Goal: Task Accomplishment & Management: Manage account settings

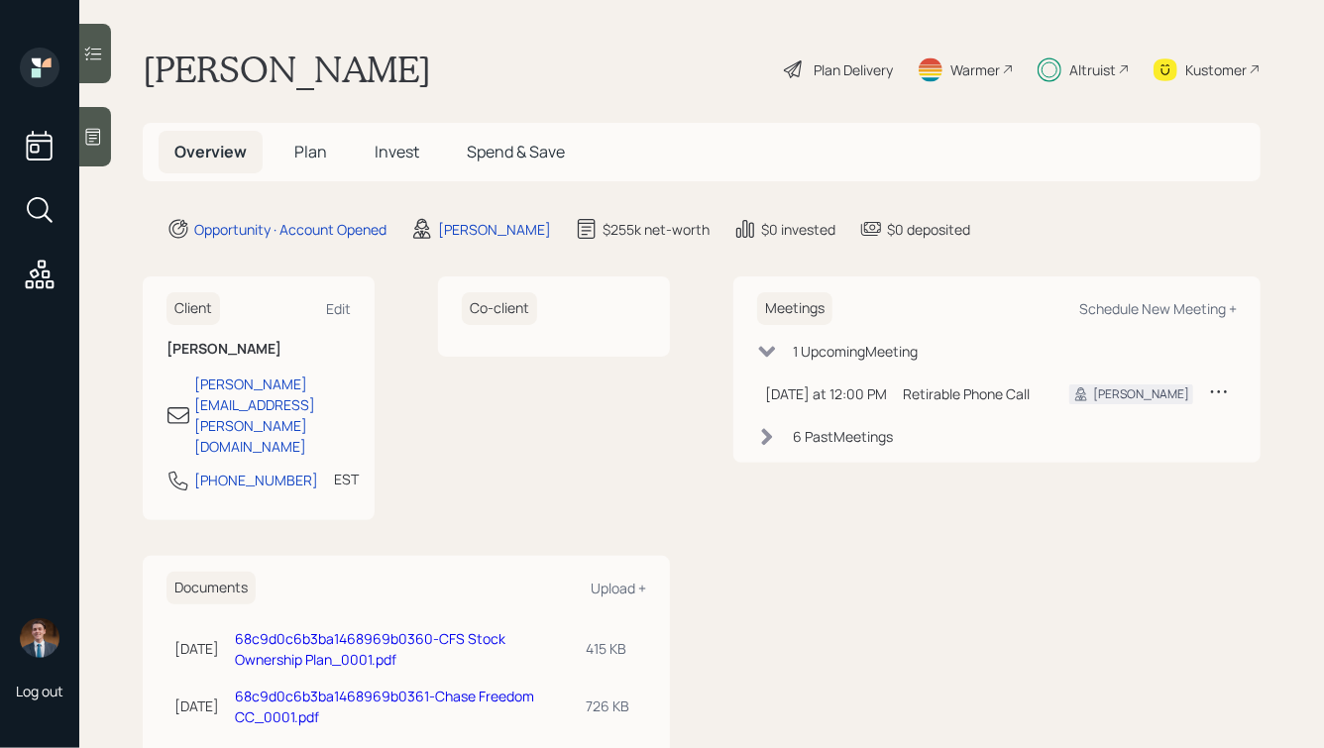
click at [299, 161] on span "Plan" at bounding box center [310, 152] width 33 height 22
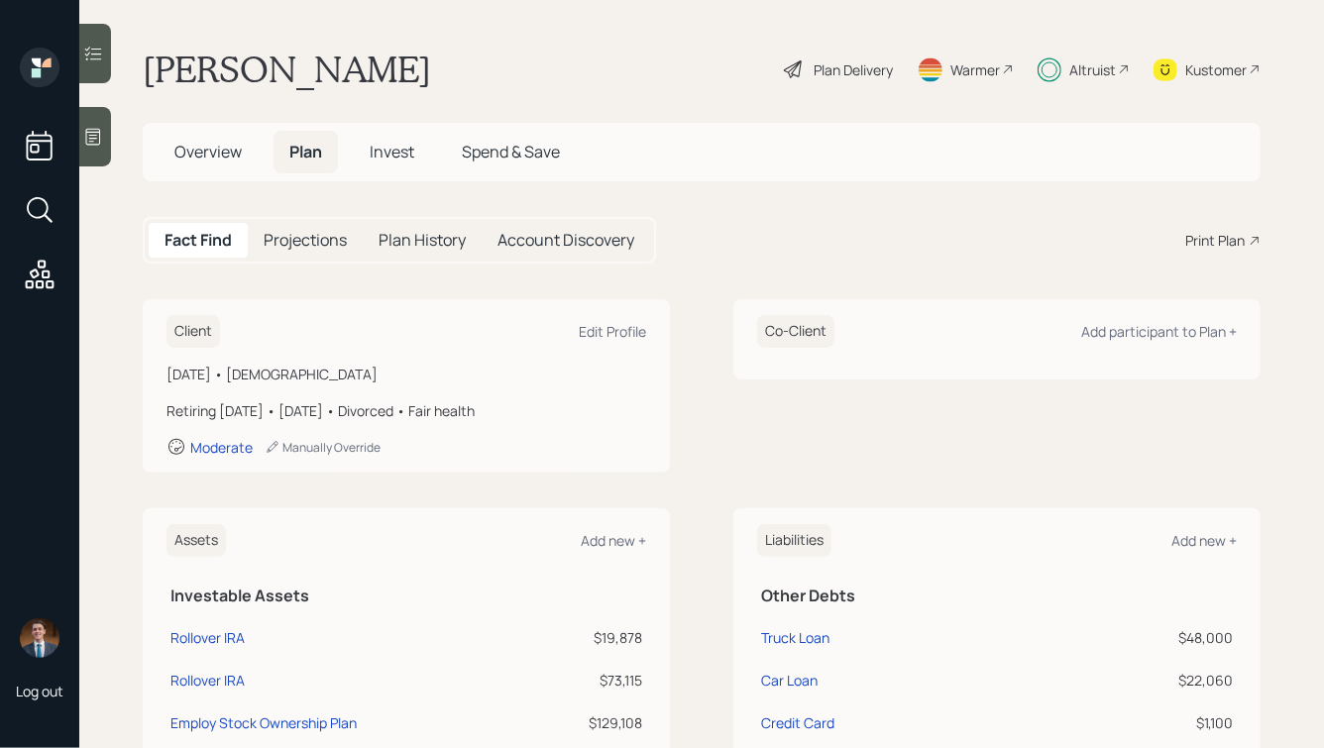
click at [374, 157] on span "Invest" at bounding box center [392, 152] width 45 height 22
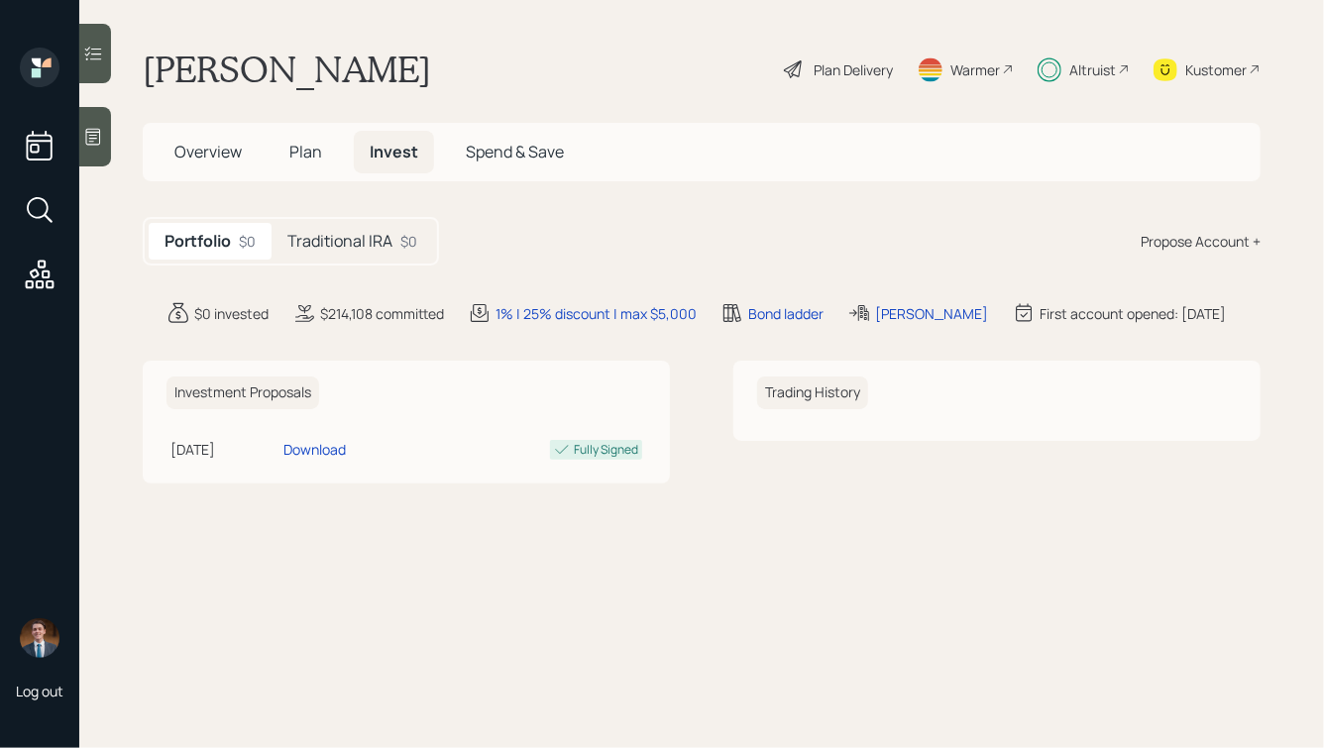
click at [340, 248] on h5 "Traditional IRA" at bounding box center [339, 241] width 105 height 19
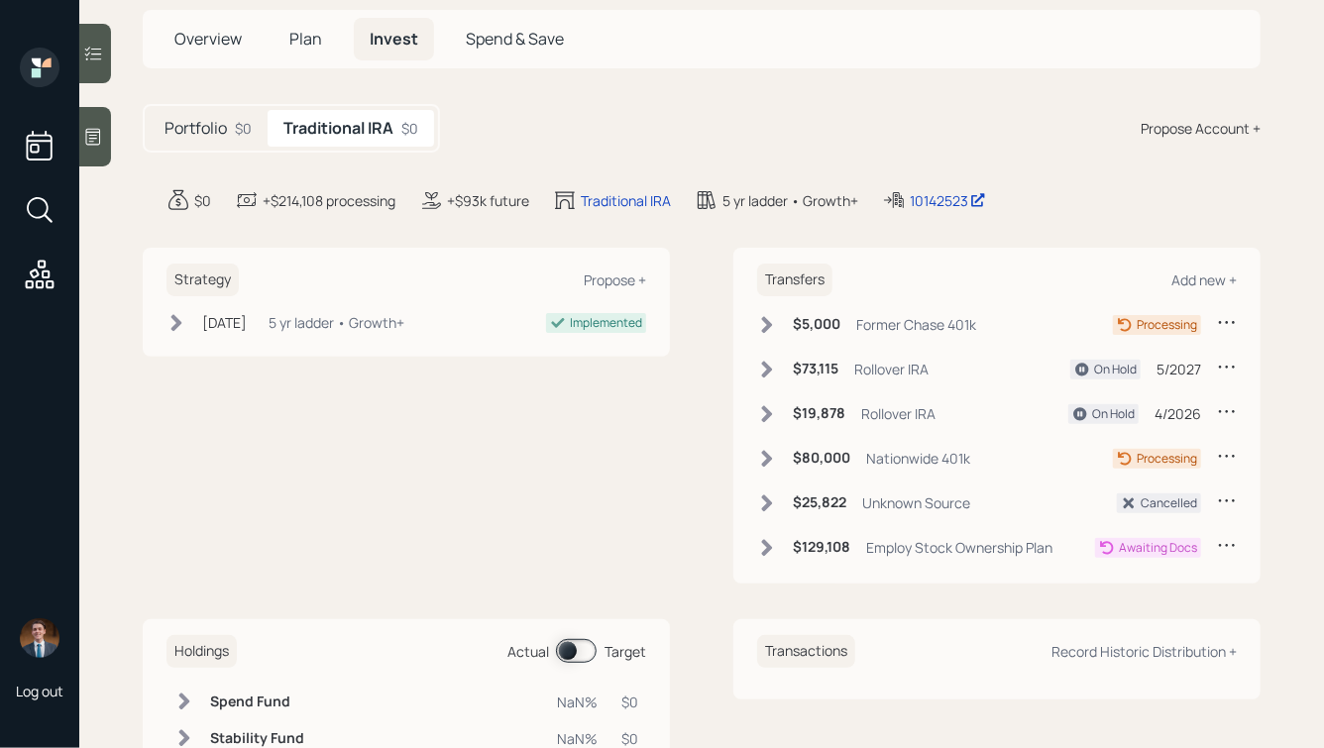
scroll to position [117, 0]
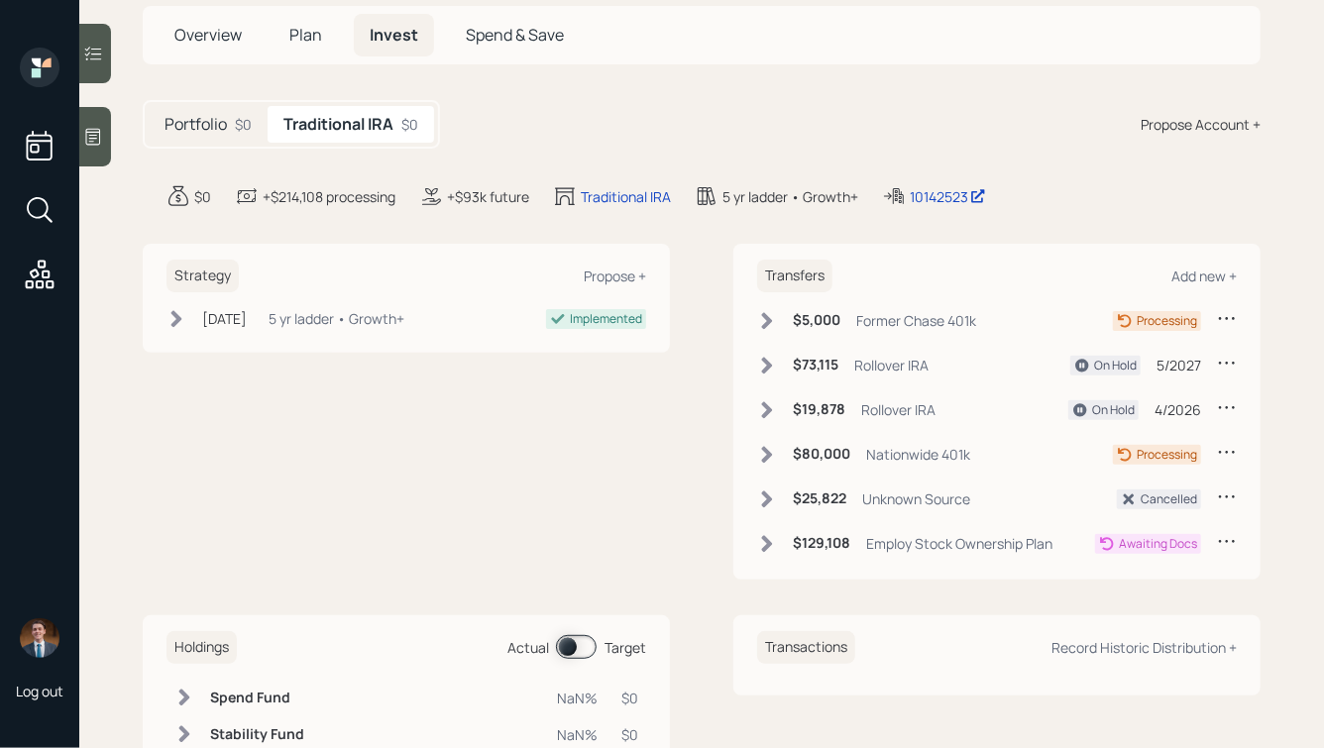
click at [313, 25] on span "Plan" at bounding box center [305, 35] width 33 height 22
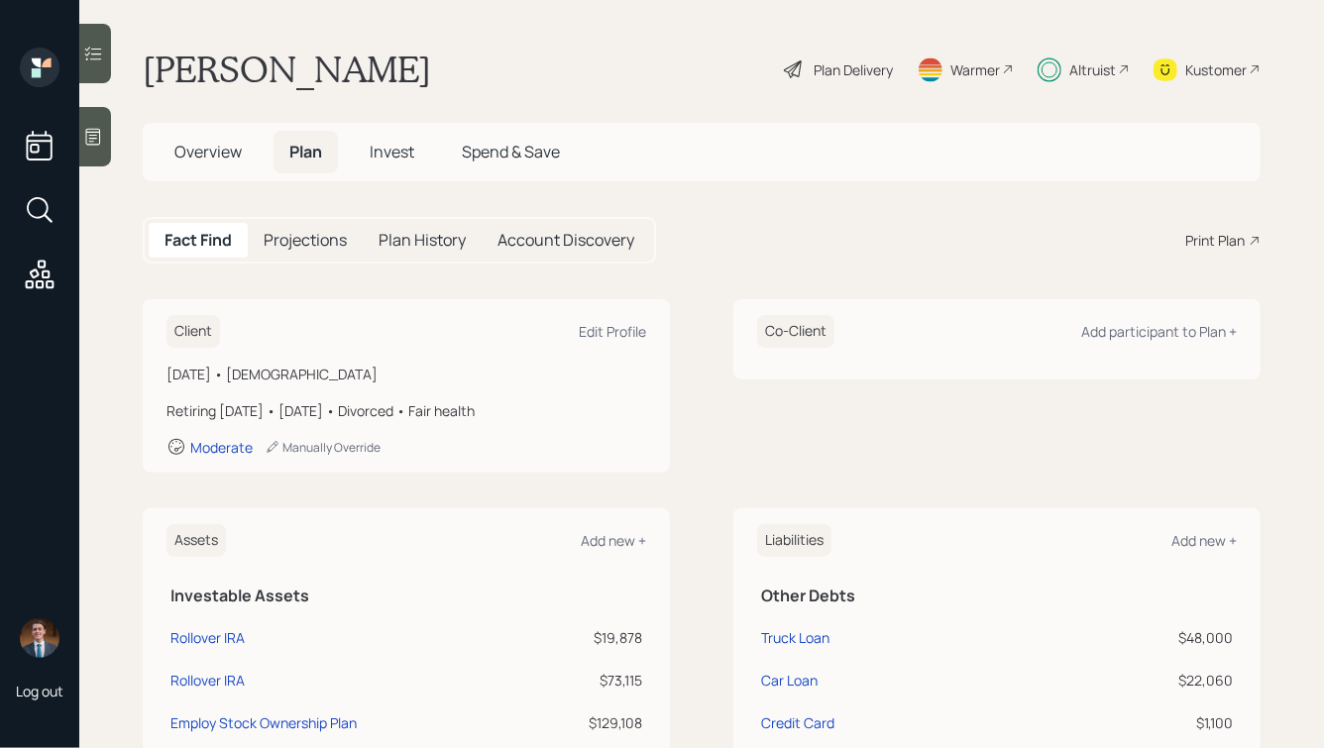
click at [866, 62] on div "Plan Delivery" at bounding box center [852, 69] width 79 height 21
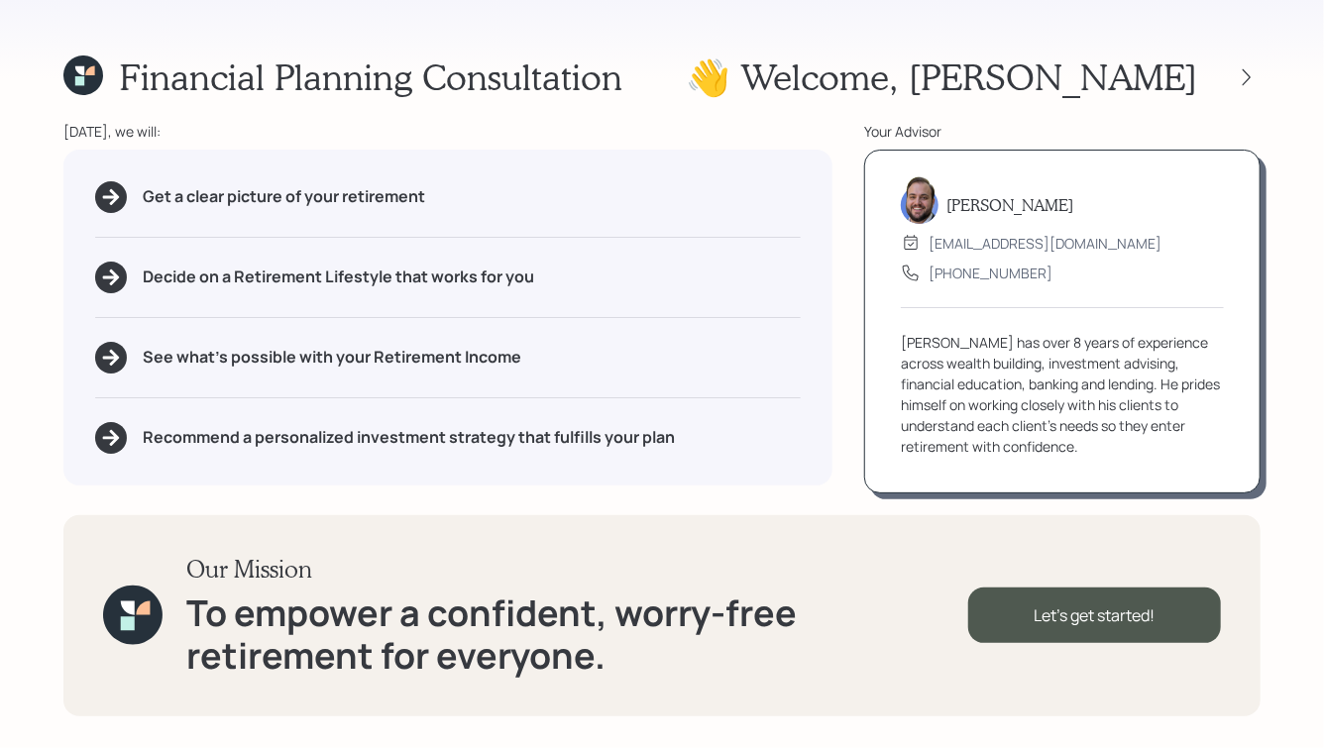
click at [1230, 65] on div at bounding box center [1228, 77] width 63 height 28
click at [1231, 67] on div at bounding box center [1228, 77] width 63 height 28
click at [1235, 70] on div at bounding box center [1246, 77] width 28 height 28
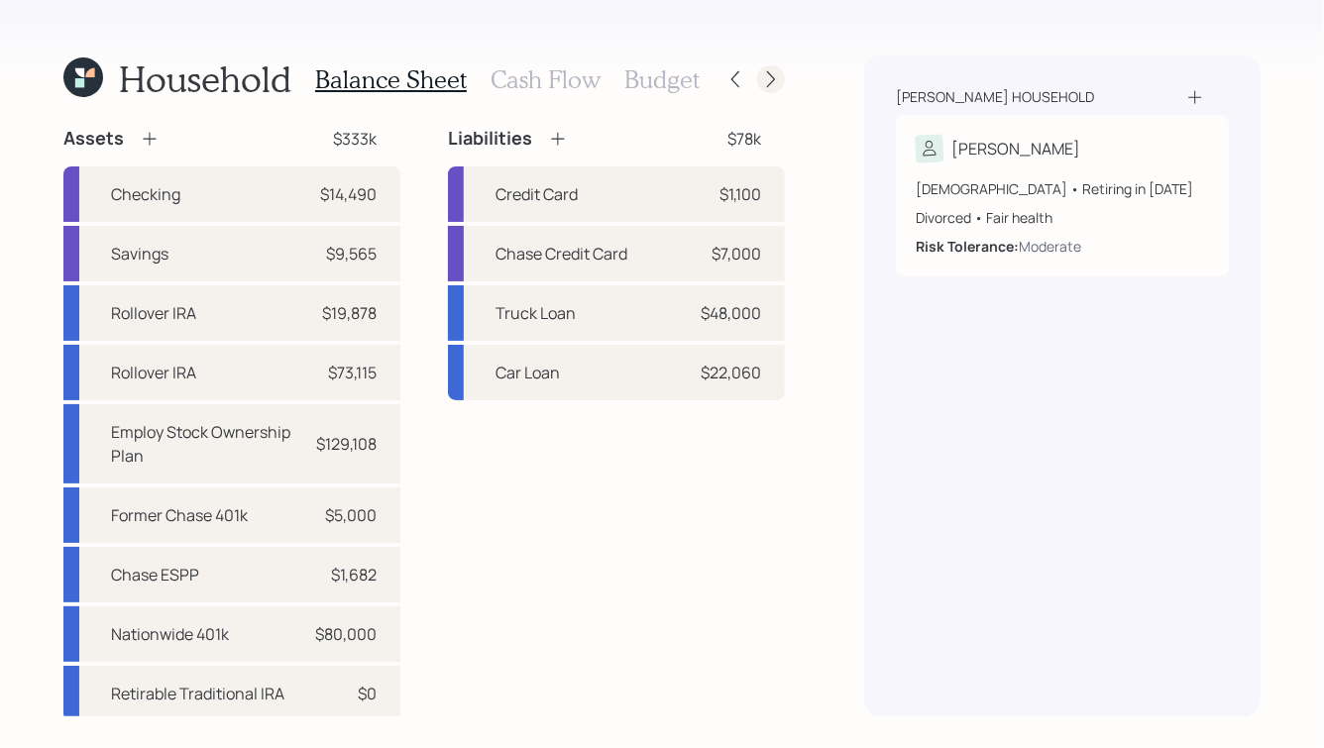
click at [771, 73] on icon at bounding box center [771, 79] width 20 height 20
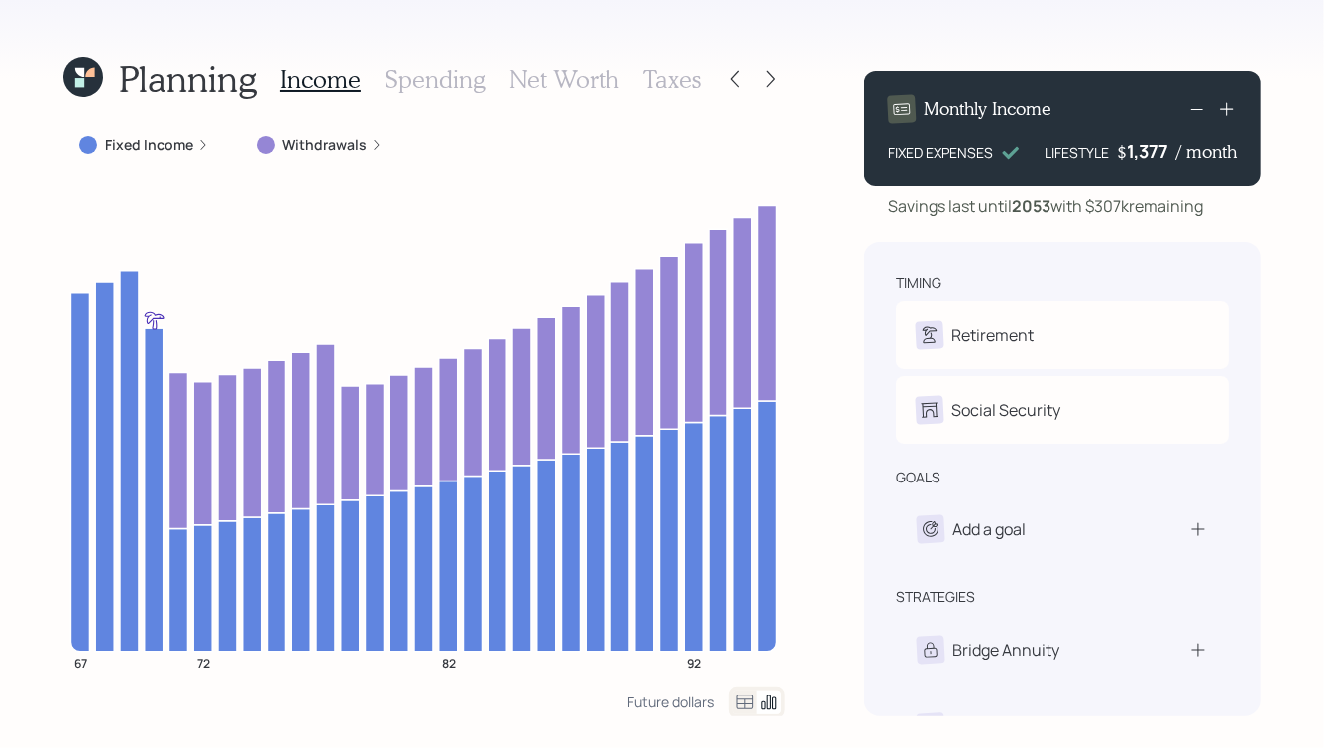
scroll to position [80, 0]
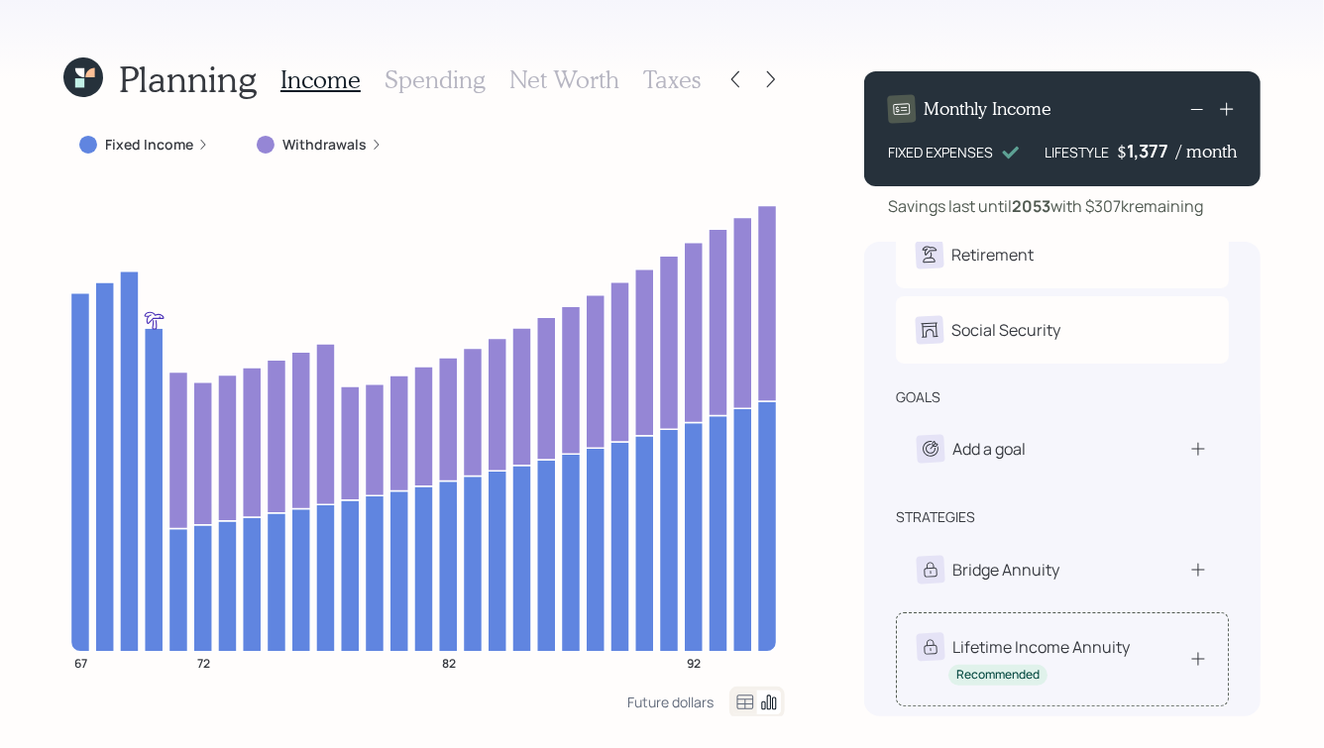
click at [1080, 662] on div "Lifetime Income Annuity Recommended" at bounding box center [1022, 659] width 213 height 53
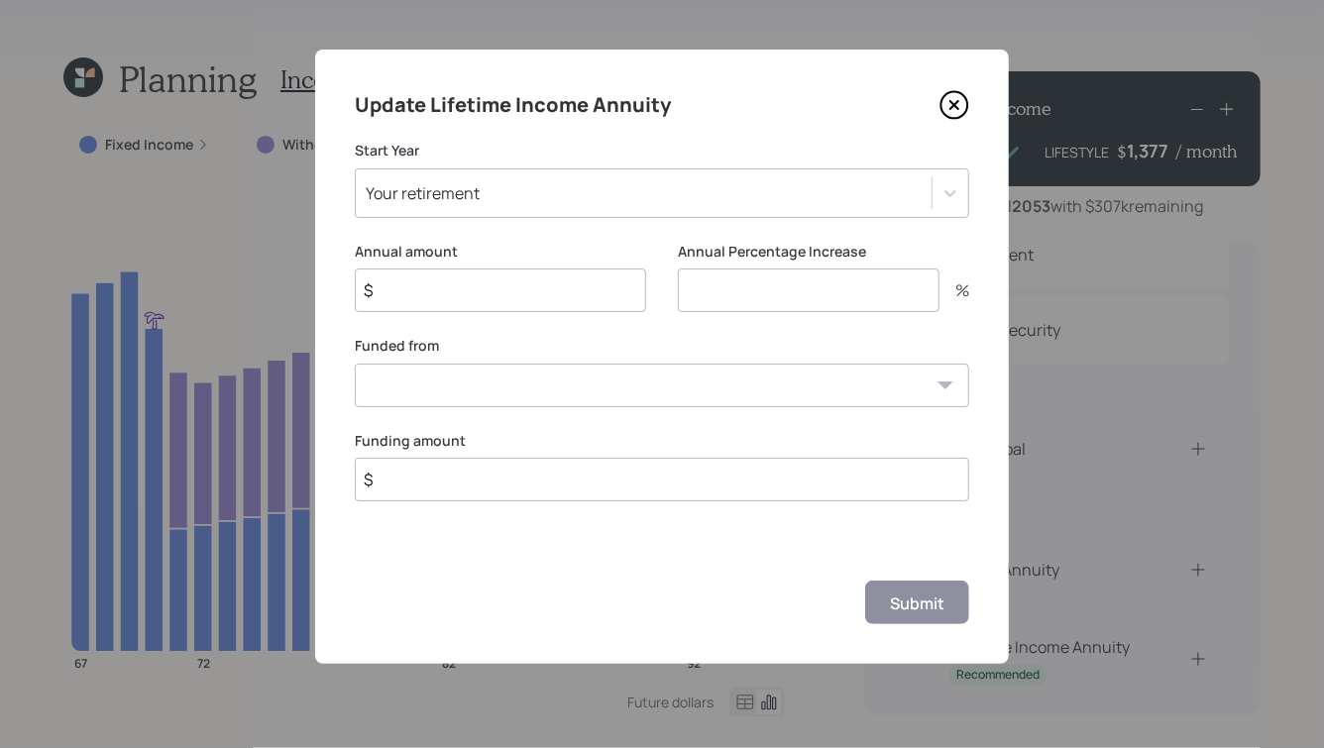
click at [586, 413] on div "Update Lifetime Income Annuity Start Year Your retirement Annual amount $ Annua…" at bounding box center [662, 357] width 694 height 614
click at [574, 390] on select "Rollover IRA ($19,878) Rollover IRA ($73,115) Employ Stock Ownership Plan ($129…" at bounding box center [662, 386] width 614 height 44
select select "426b47a8-4abe-47a6-9930-67e5ff6c16bc"
click at [355, 364] on select "Rollover IRA ($19,878) Rollover IRA ($73,115) Employ Stock Ownership Plan ($129…" at bounding box center [662, 386] width 614 height 44
click at [524, 468] on input "$" at bounding box center [662, 480] width 614 height 44
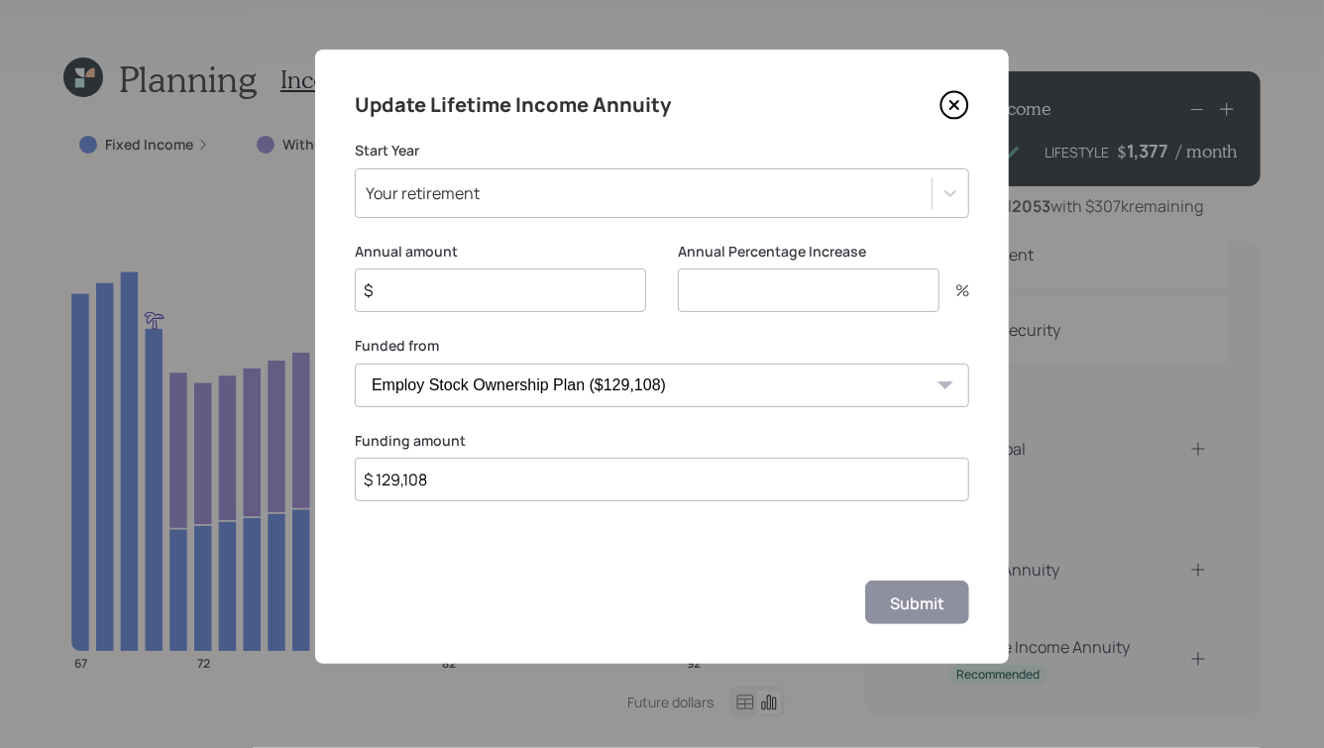
type input "$ 129,108"
click at [778, 307] on input "number" at bounding box center [809, 290] width 262 height 44
type input "3"
click at [556, 285] on input "$" at bounding box center [500, 290] width 291 height 44
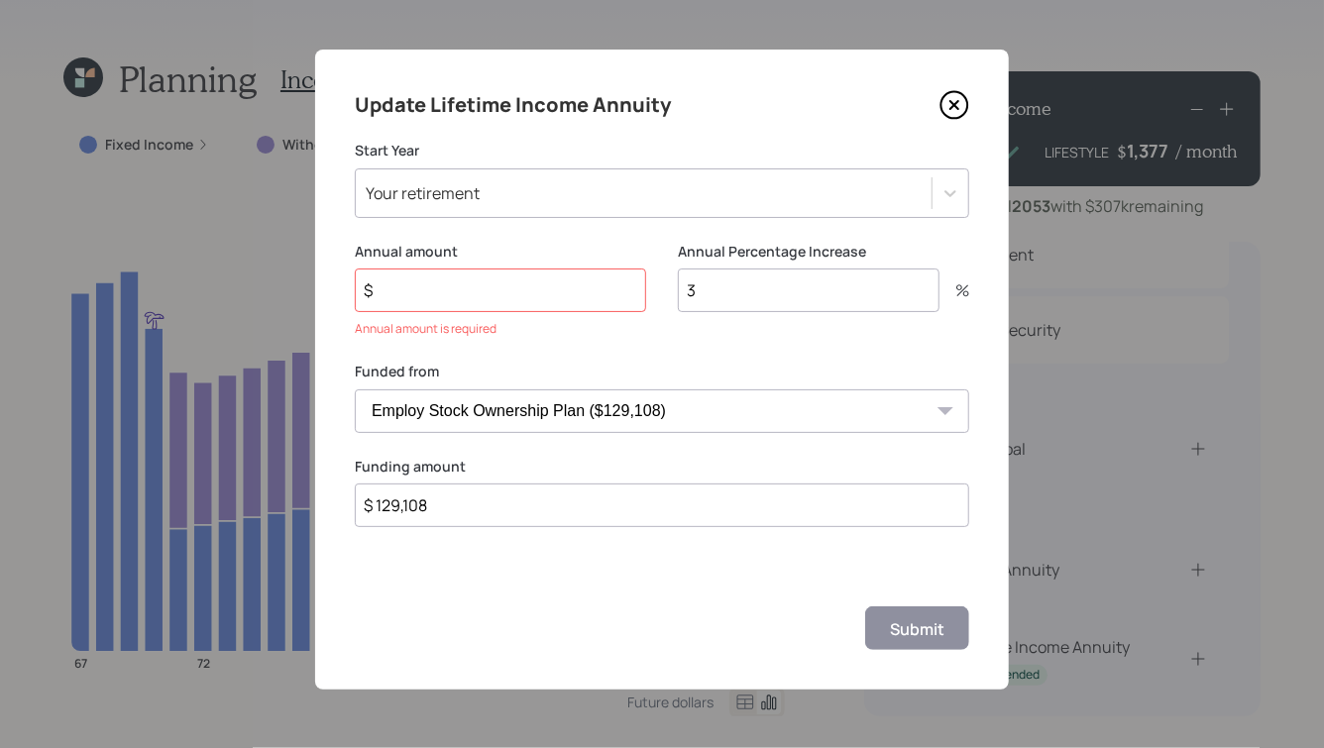
click at [959, 102] on icon at bounding box center [954, 105] width 30 height 30
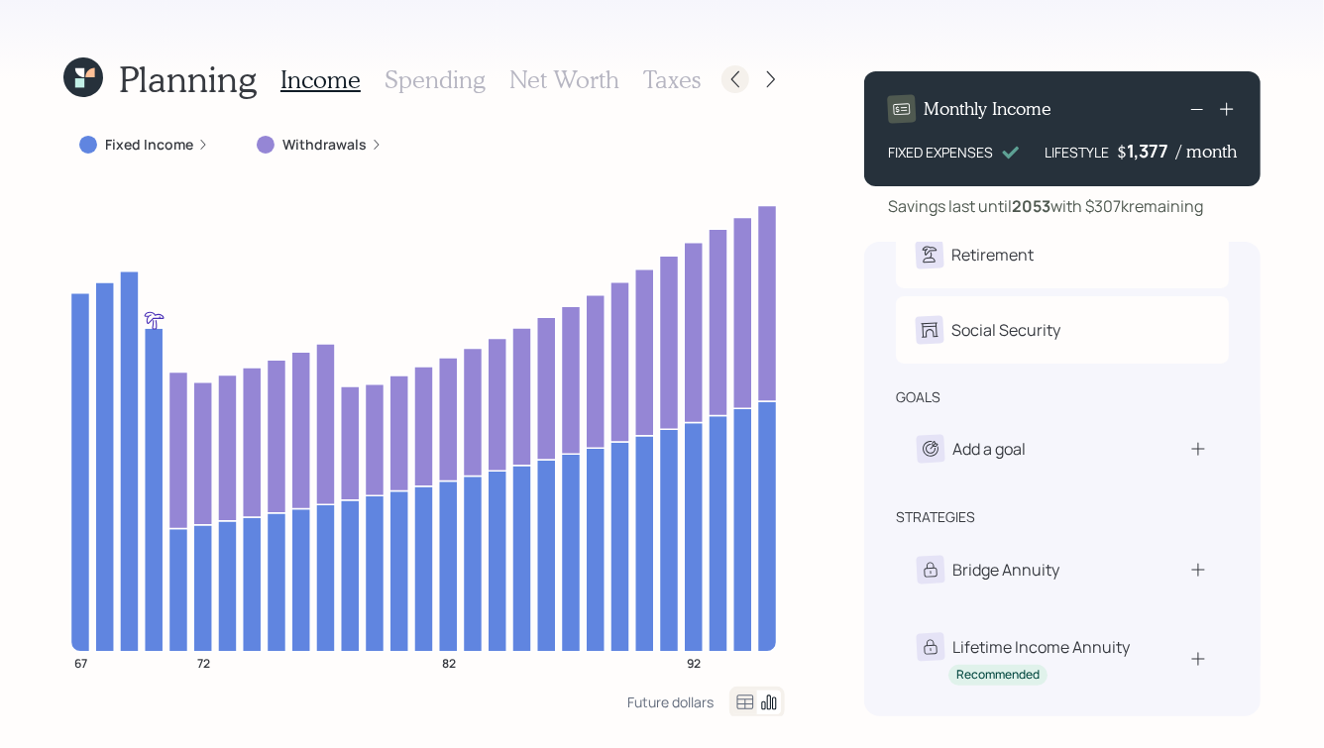
click at [738, 84] on icon at bounding box center [735, 79] width 20 height 20
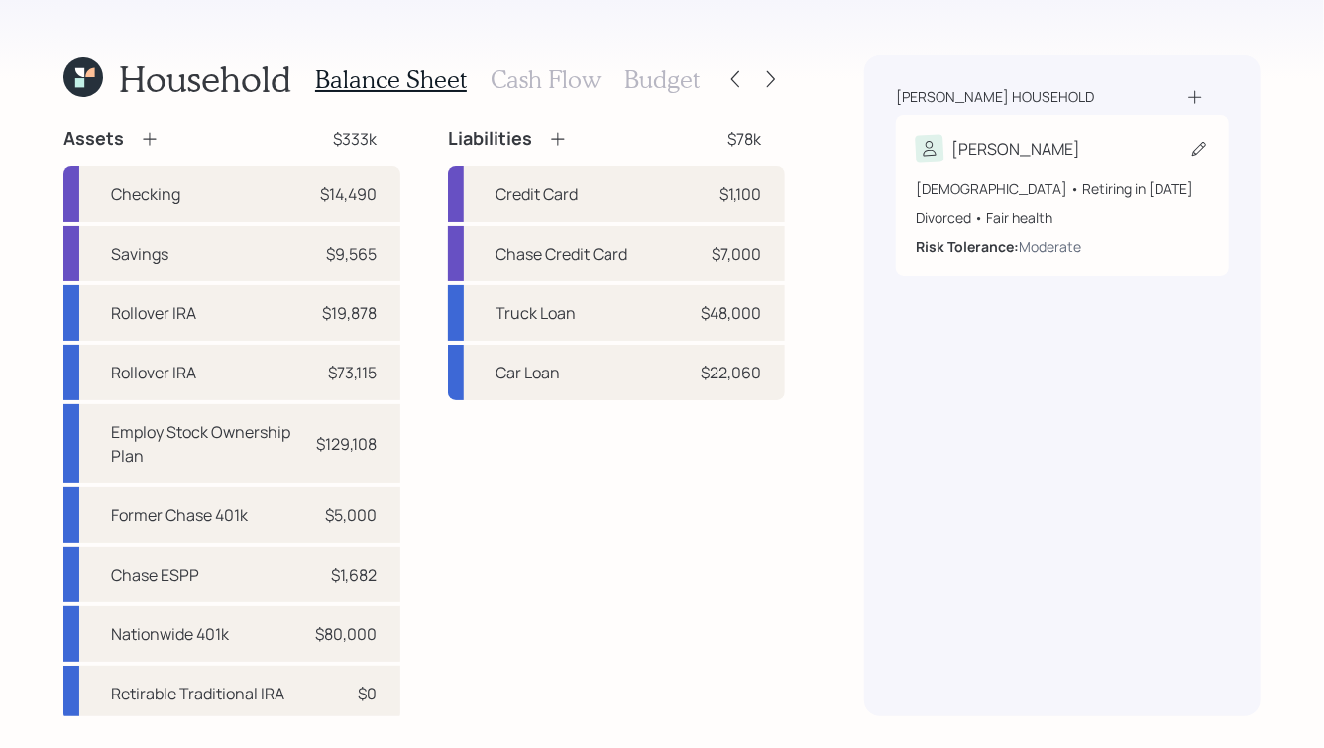
click at [990, 130] on div "Dorothy 66 years old • Retiring in October 2028 Divorced • Fair health Risk Tol…" at bounding box center [1062, 195] width 333 height 161
select select "10"
select select "fair"
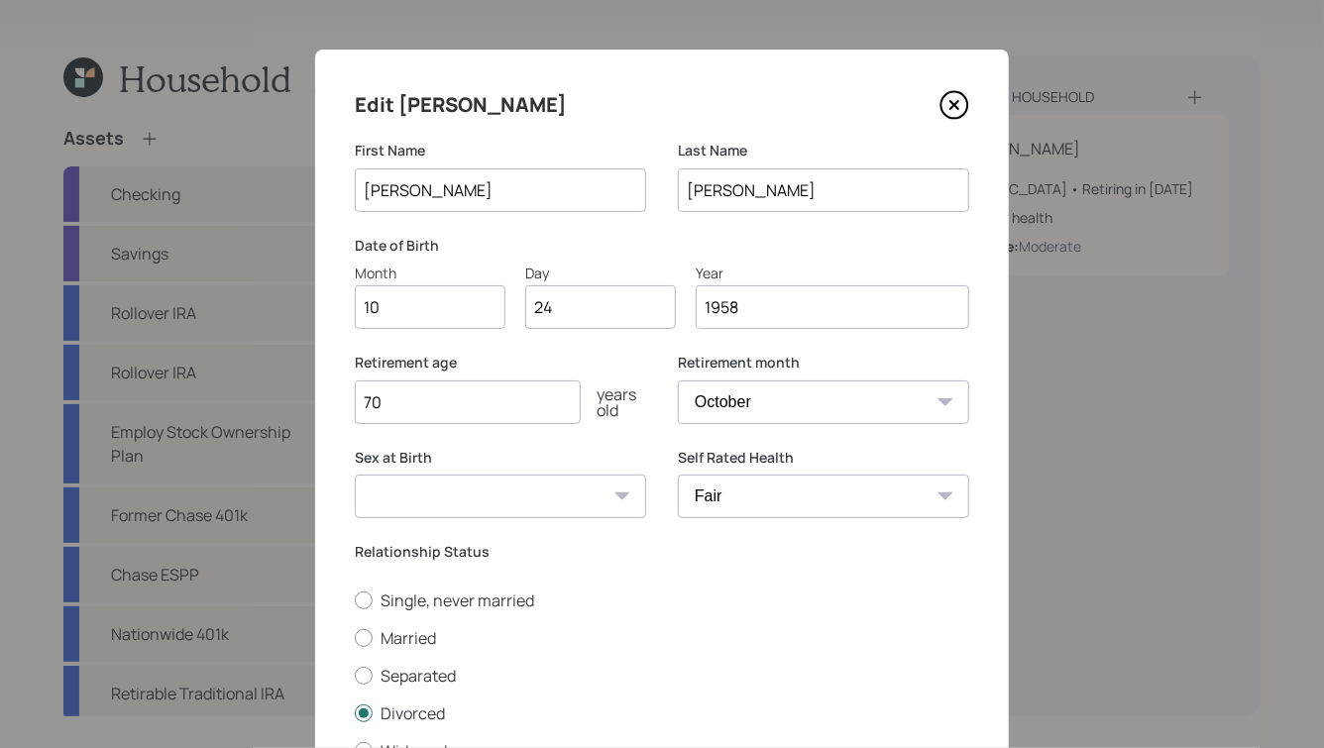
click at [952, 106] on icon at bounding box center [954, 105] width 8 height 8
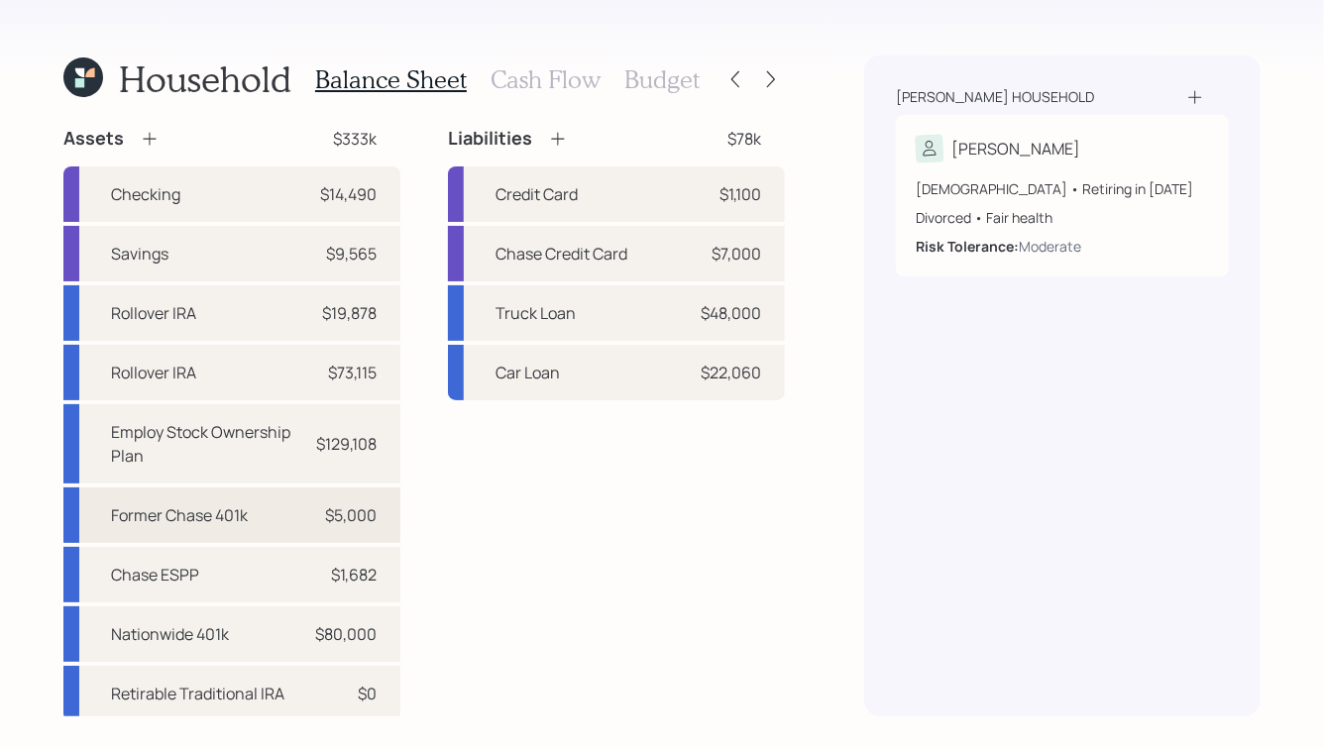
scroll to position [4, 0]
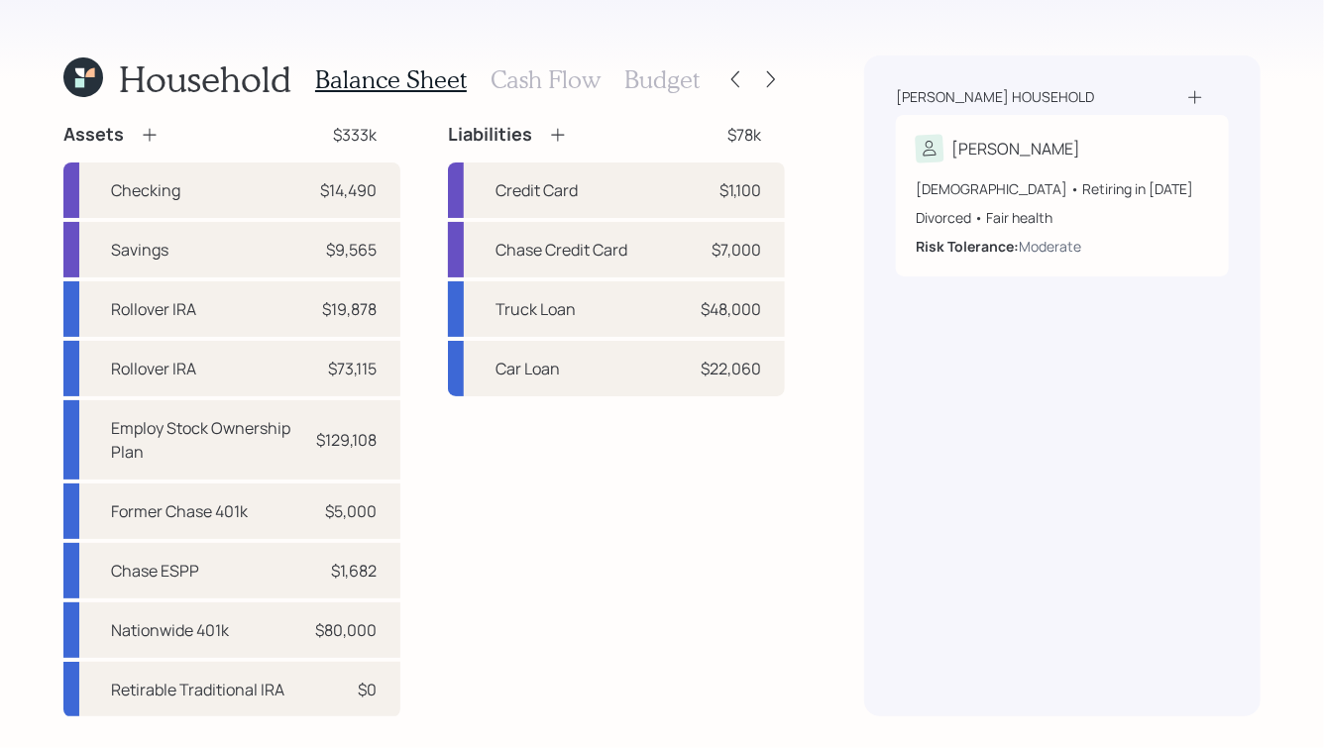
click at [544, 84] on h3 "Cash Flow" at bounding box center [545, 79] width 110 height 29
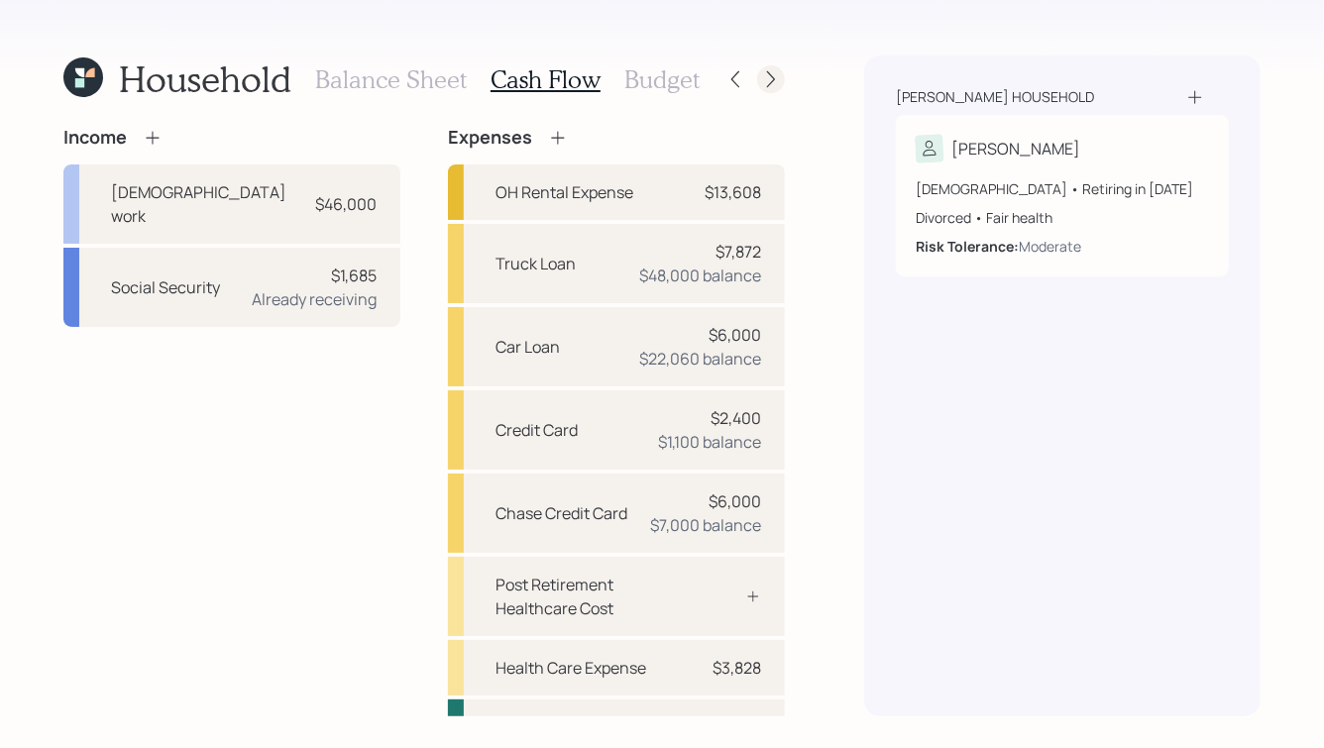
click at [773, 81] on icon at bounding box center [771, 79] width 20 height 20
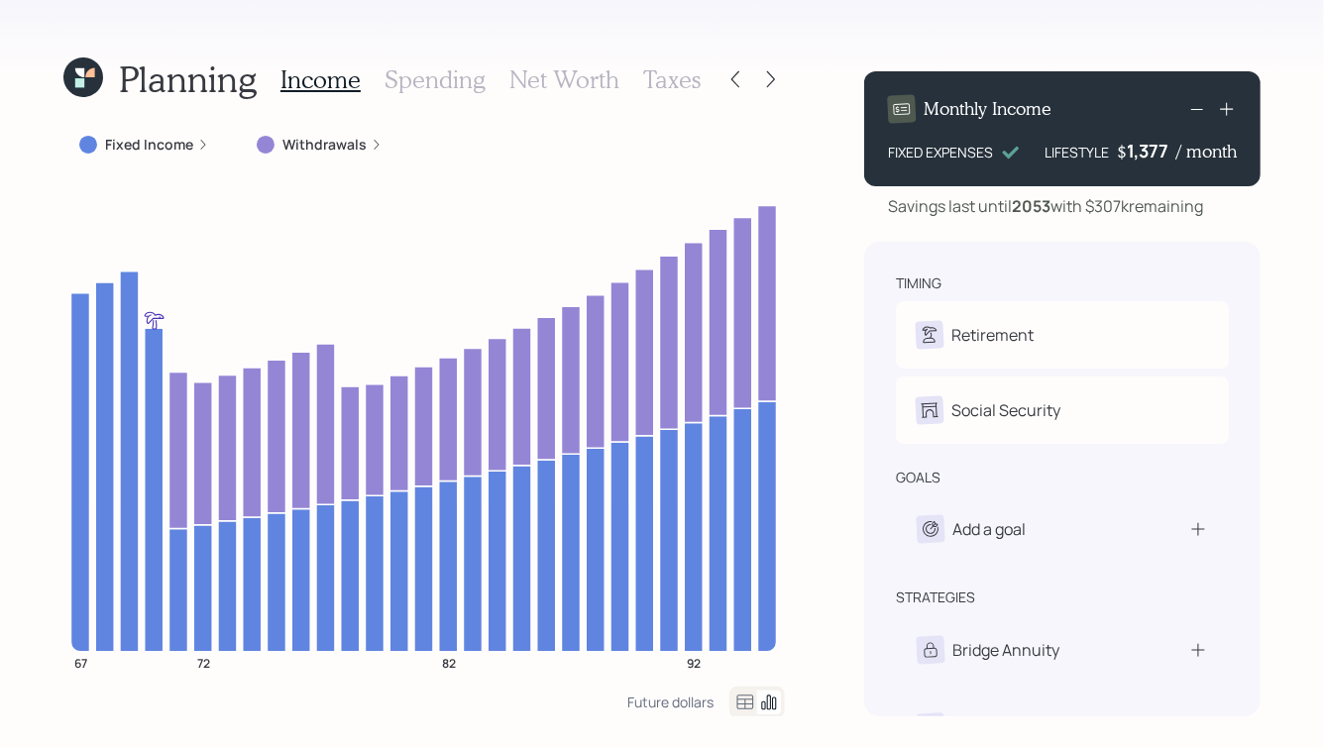
scroll to position [80, 0]
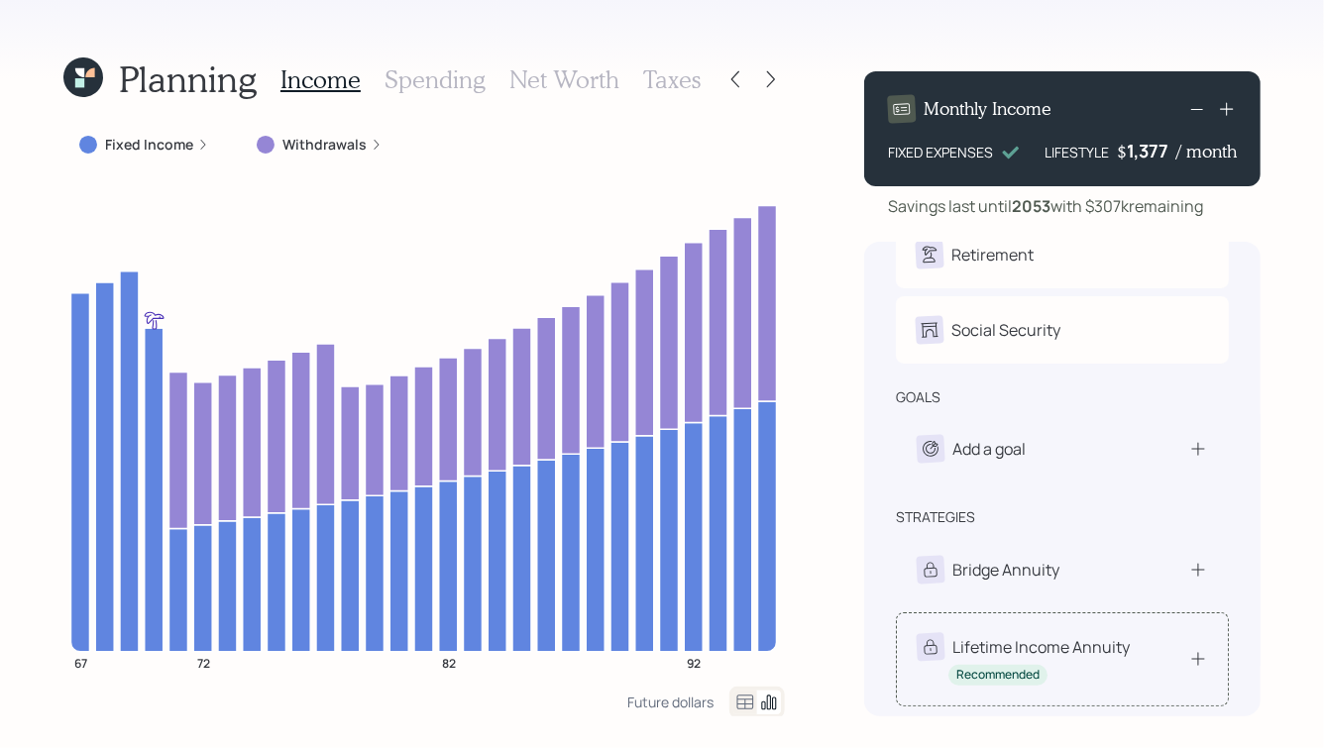
click at [1013, 674] on div "Recommended" at bounding box center [997, 675] width 83 height 17
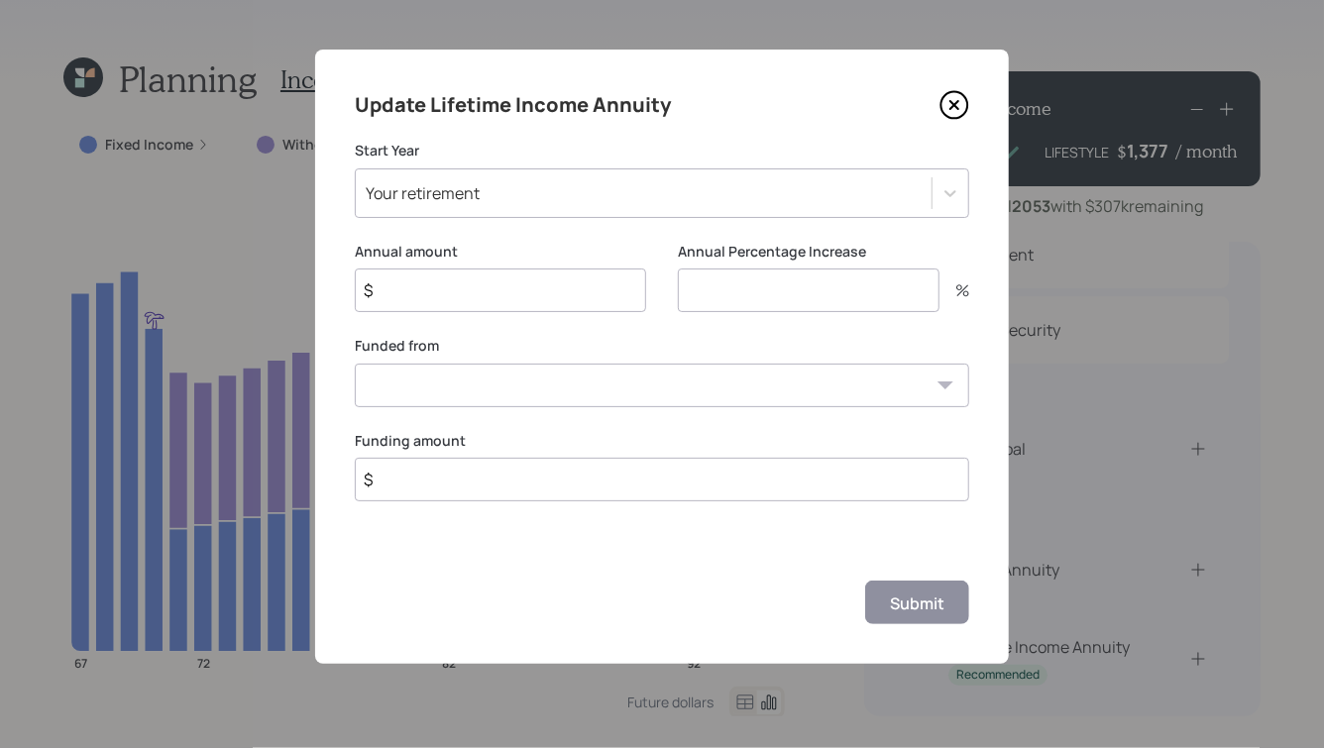
click at [566, 301] on input "$" at bounding box center [500, 290] width 291 height 44
type input "$ 11,000"
click at [750, 301] on input "number" at bounding box center [809, 290] width 262 height 44
type input "0"
click at [694, 397] on select "Rollover IRA ($19,878) Rollover IRA ($73,115) Employ Stock Ownership Plan ($129…" at bounding box center [662, 386] width 614 height 44
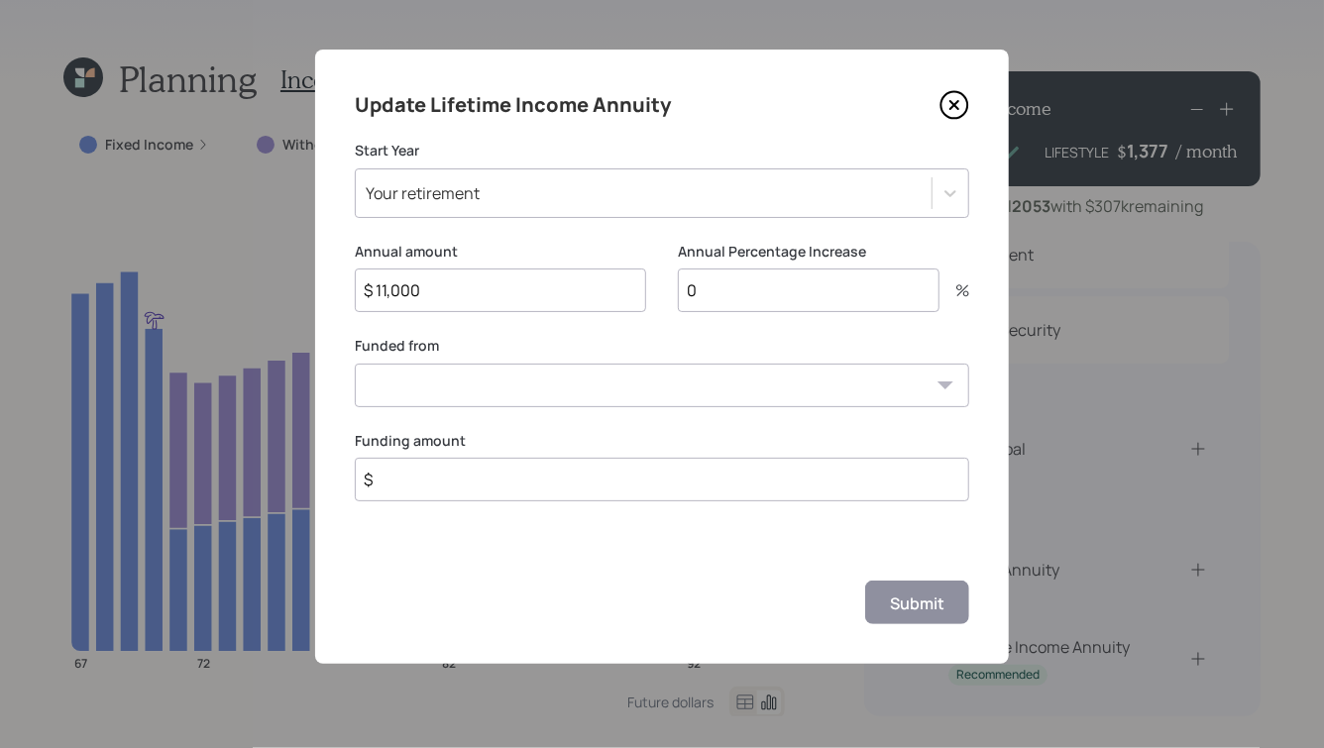
select select "426b47a8-4abe-47a6-9930-67e5ff6c16bc"
click at [355, 364] on select "Rollover IRA ($19,878) Rollover IRA ($73,115) Employ Stock Ownership Plan ($129…" at bounding box center [662, 386] width 614 height 44
click at [551, 481] on input "$" at bounding box center [662, 480] width 614 height 44
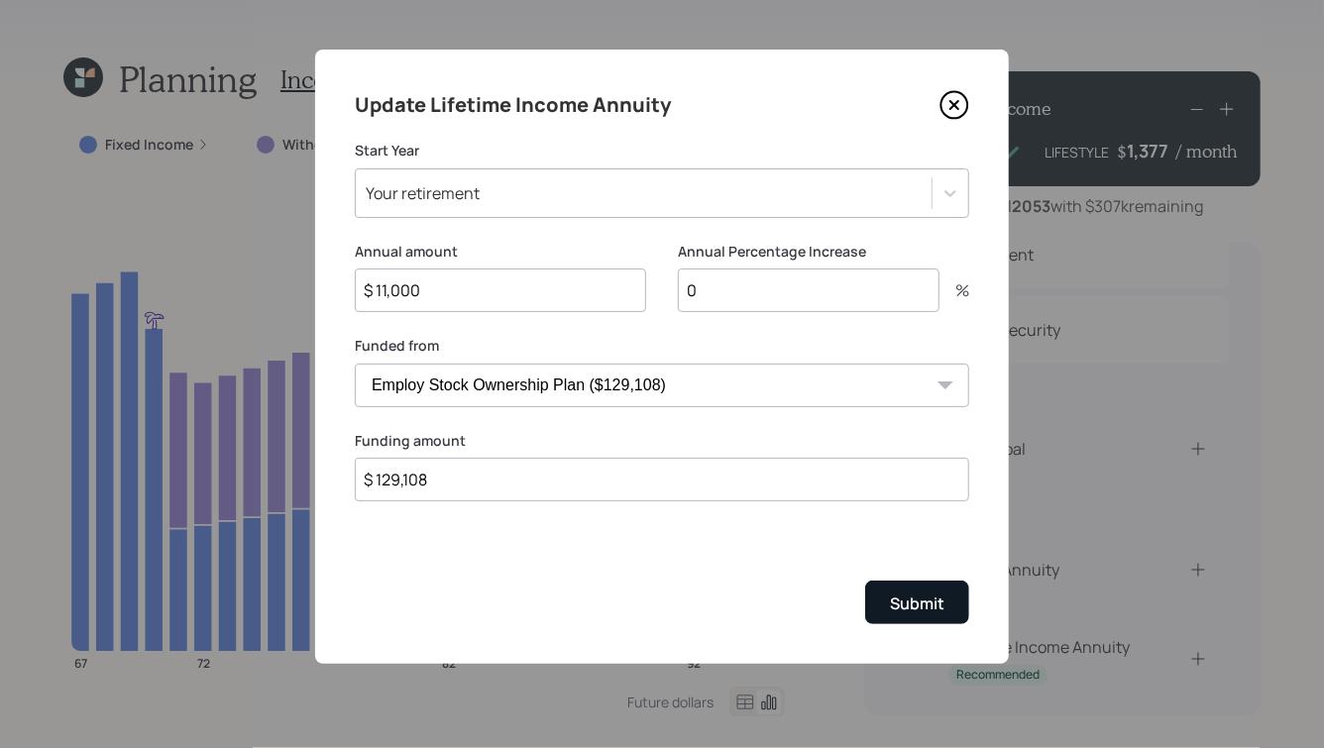
type input "$ 129,108"
click at [909, 587] on button "Submit" at bounding box center [917, 602] width 104 height 43
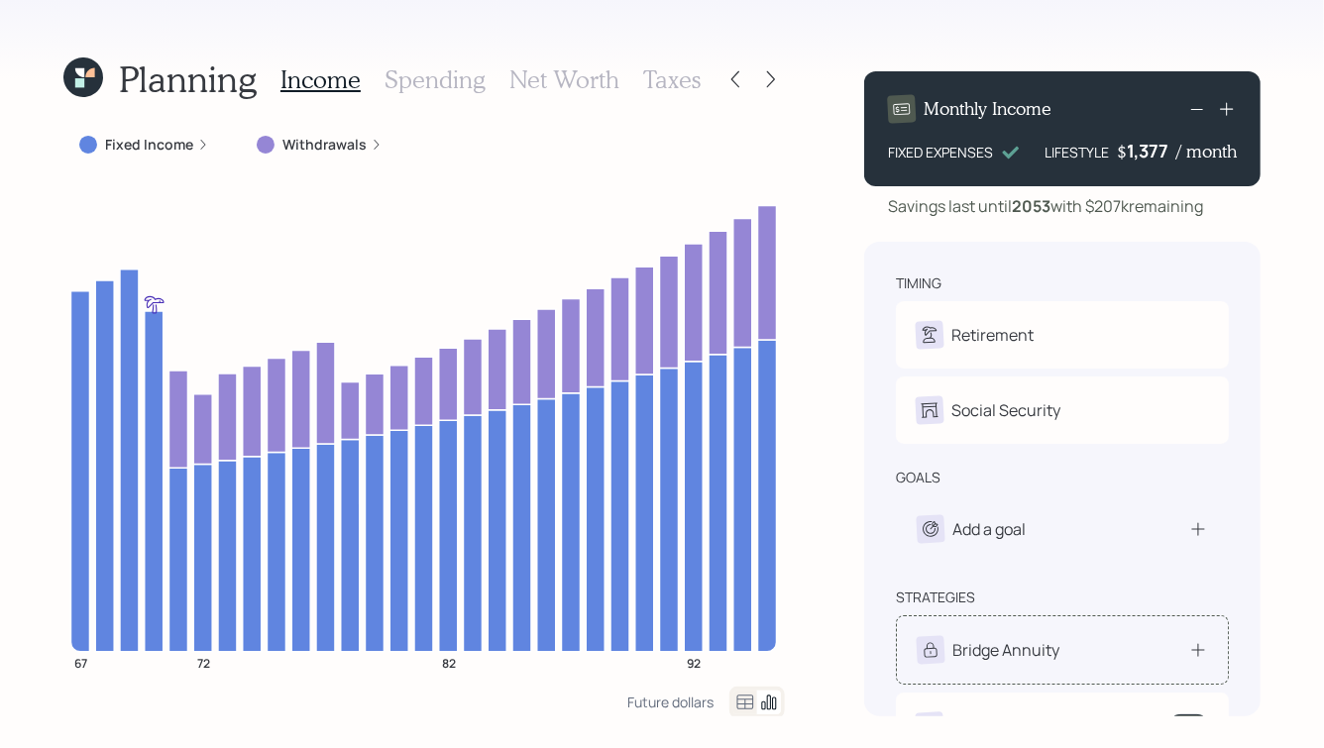
scroll to position [54, 0]
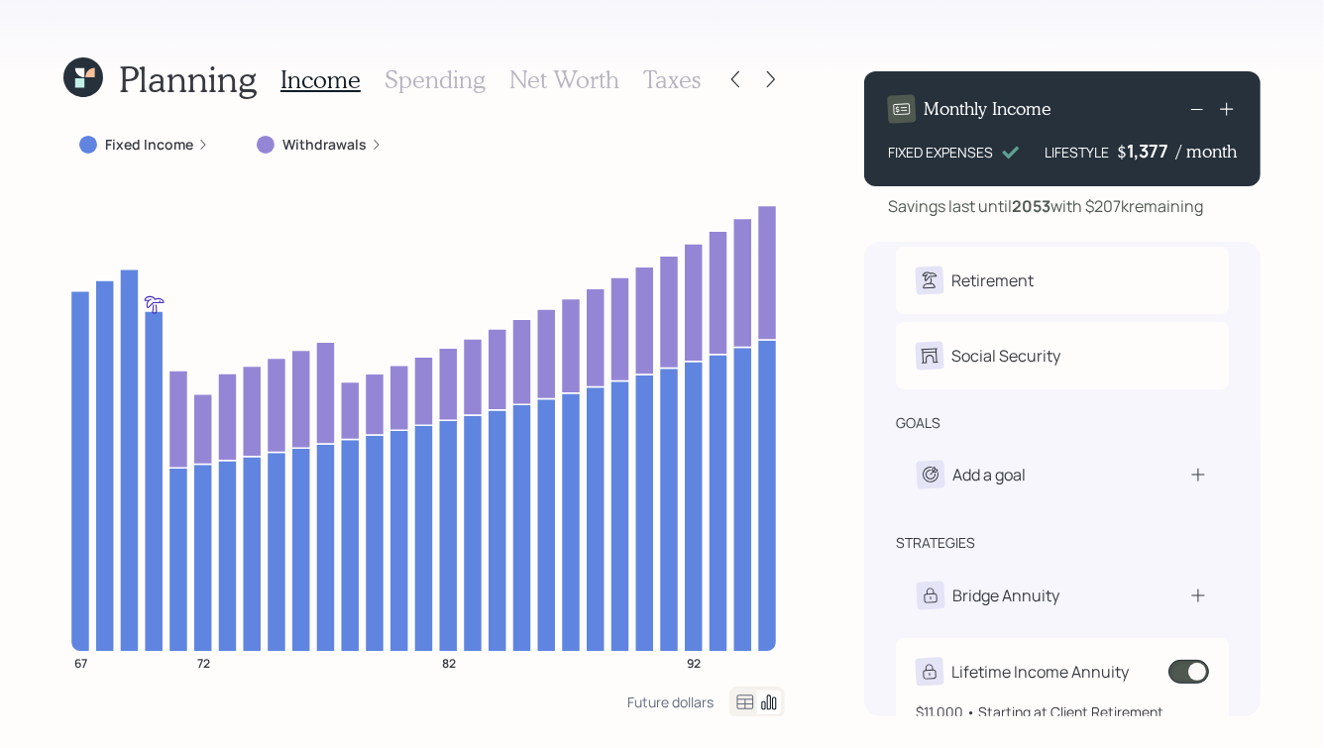
click at [1187, 666] on span at bounding box center [1188, 672] width 41 height 24
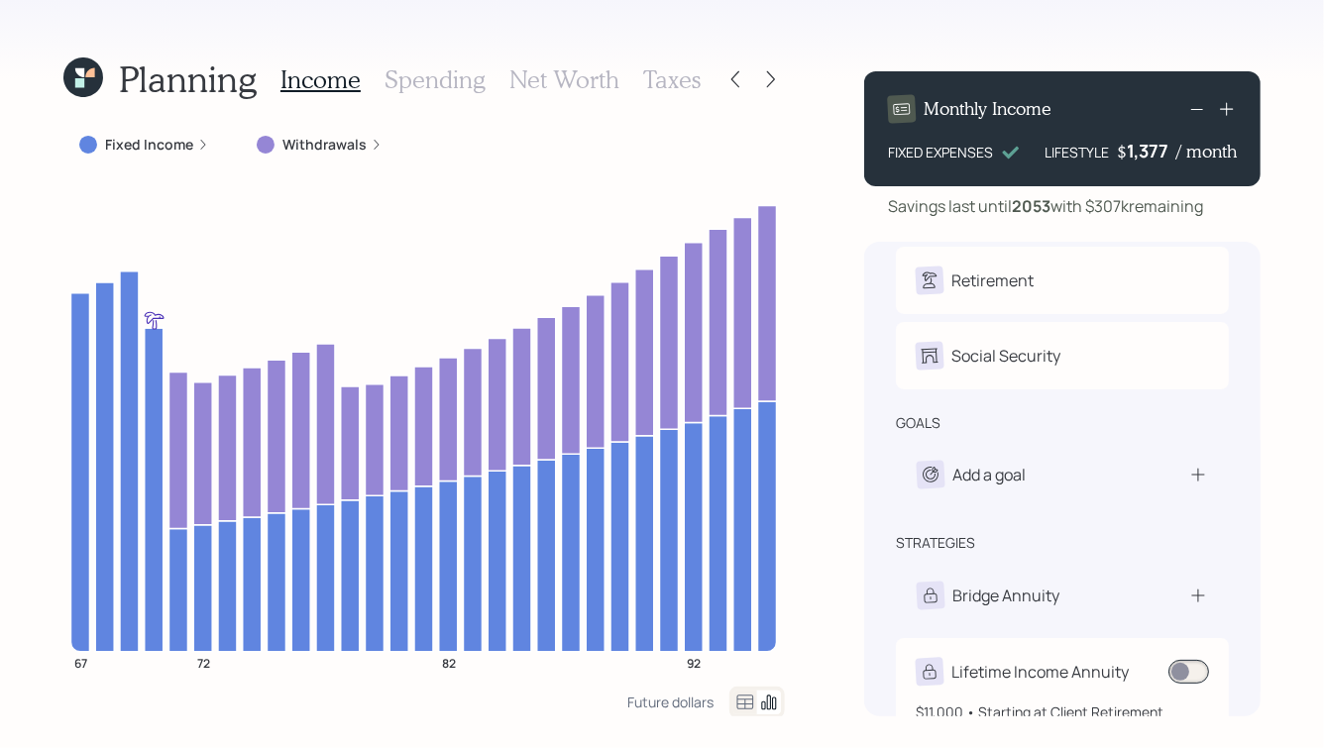
click at [1185, 679] on span at bounding box center [1188, 672] width 41 height 24
